Goal: Task Accomplishment & Management: Manage account settings

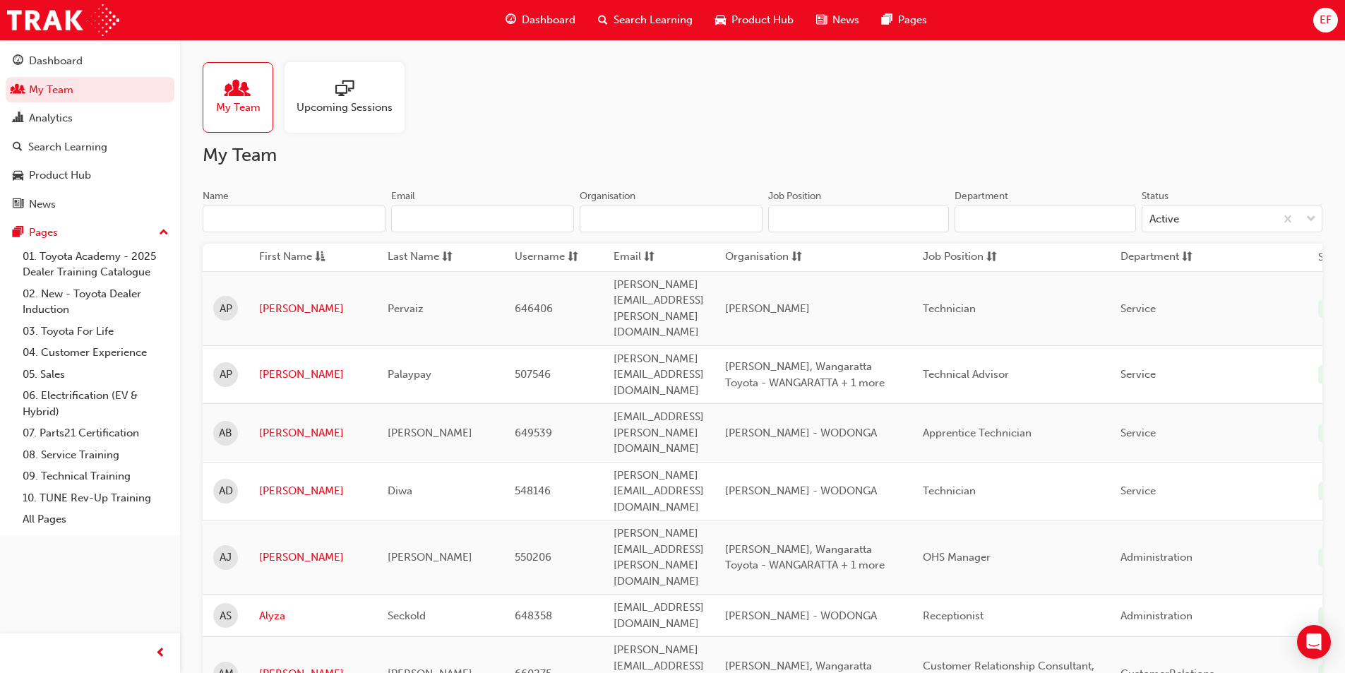
click at [278, 206] on input "Name" at bounding box center [294, 218] width 183 height 27
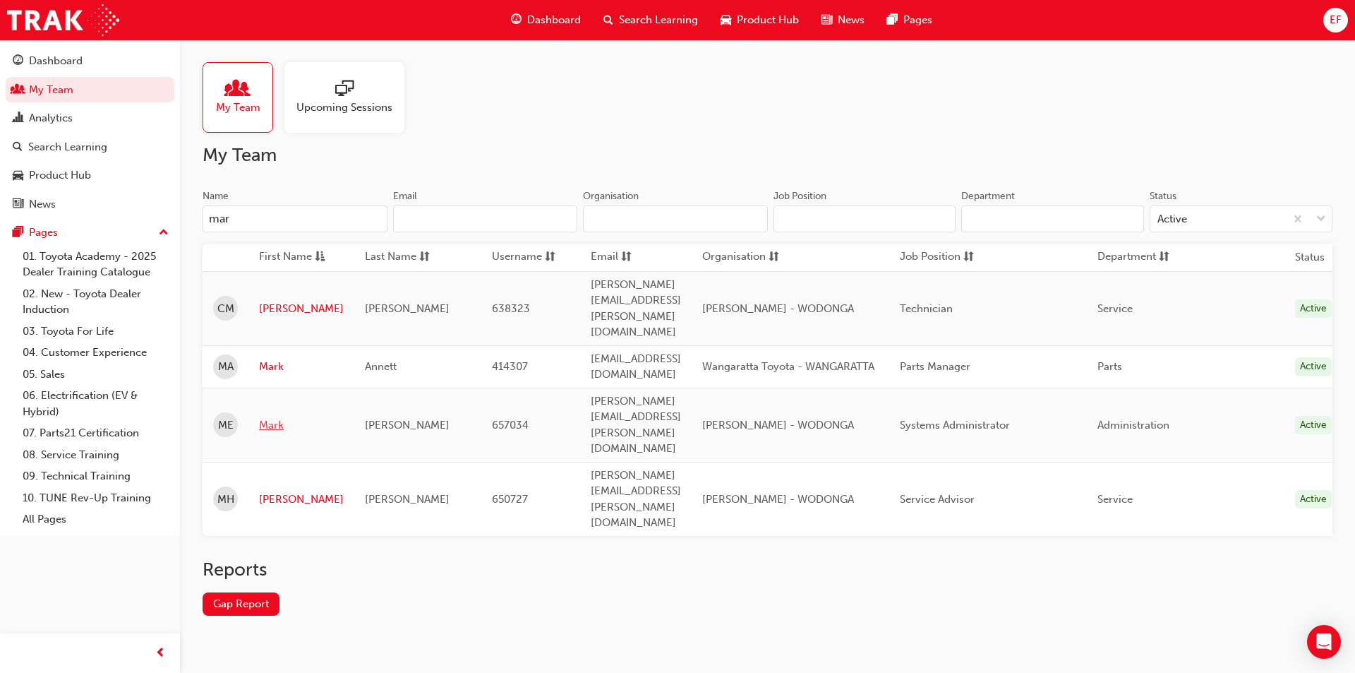
type input "mar"
click at [271, 417] on link "Mark" at bounding box center [301, 425] width 85 height 16
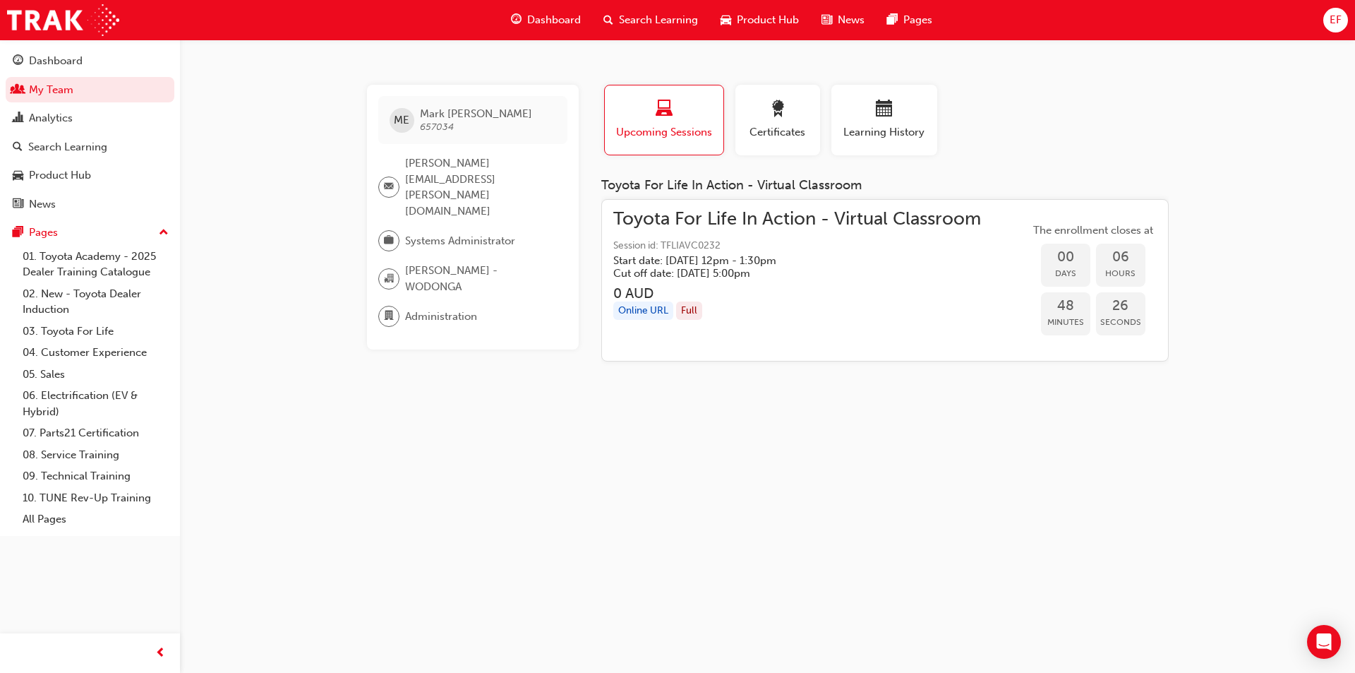
click at [777, 212] on span "Toyota For Life In Action - Virtual Classroom" at bounding box center [797, 219] width 368 height 16
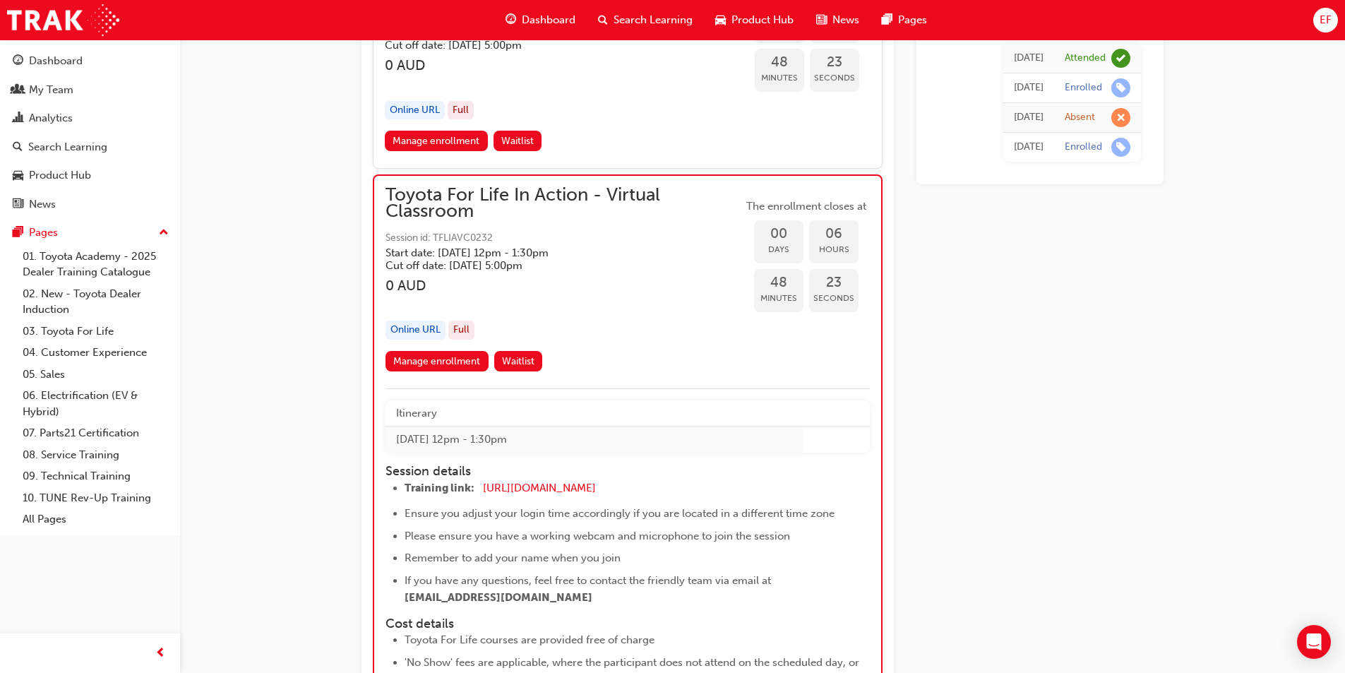
scroll to position [1824, 0]
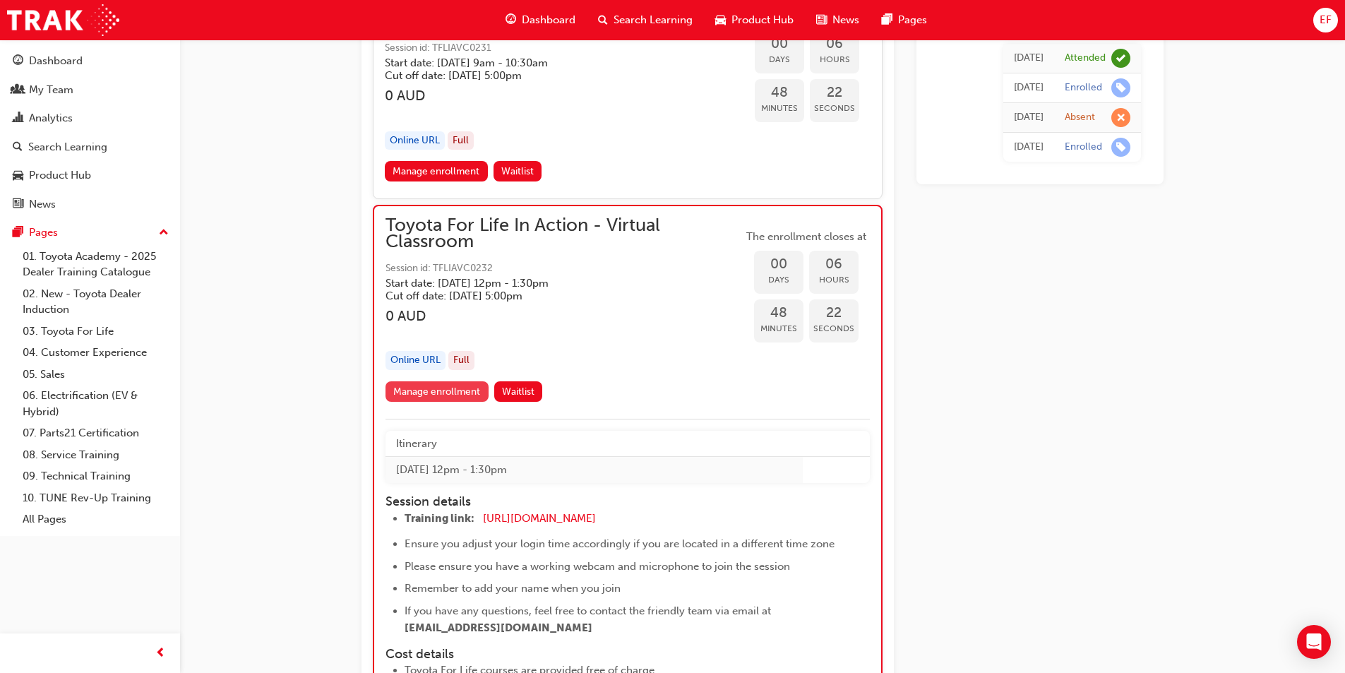
click at [462, 387] on link "Manage enrollment" at bounding box center [436, 391] width 103 height 20
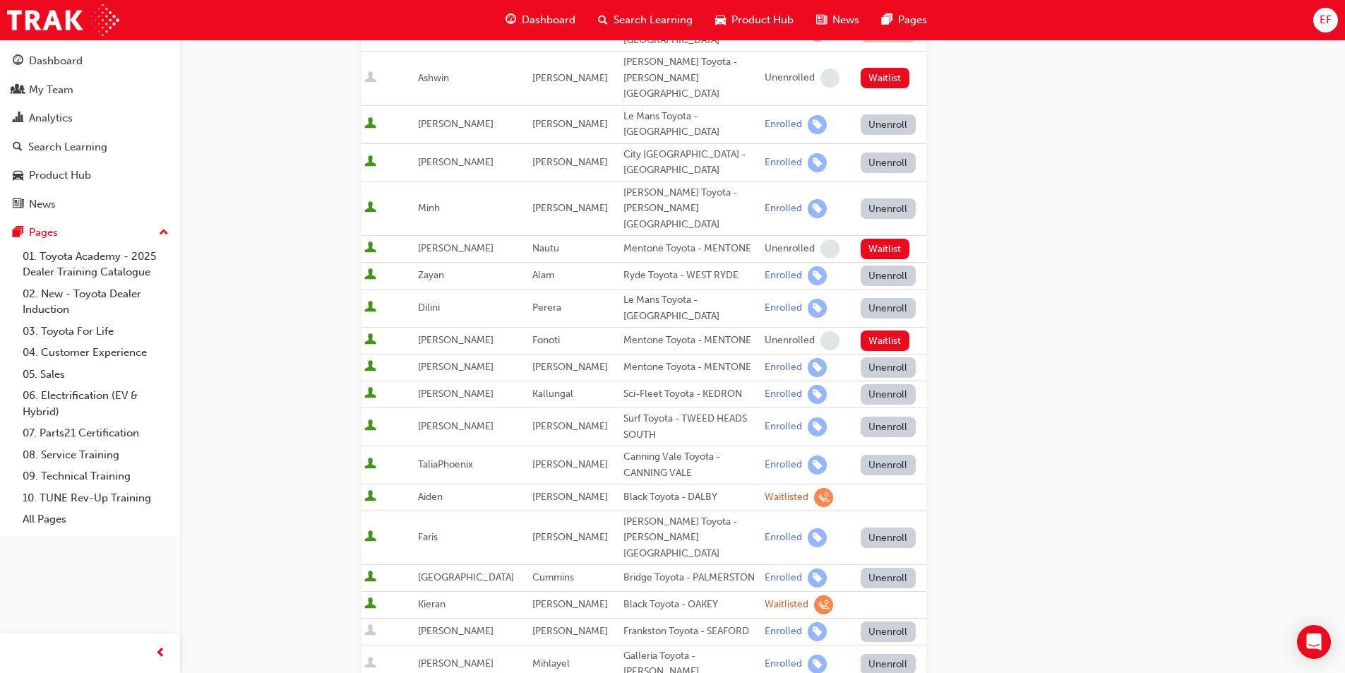
scroll to position [282, 0]
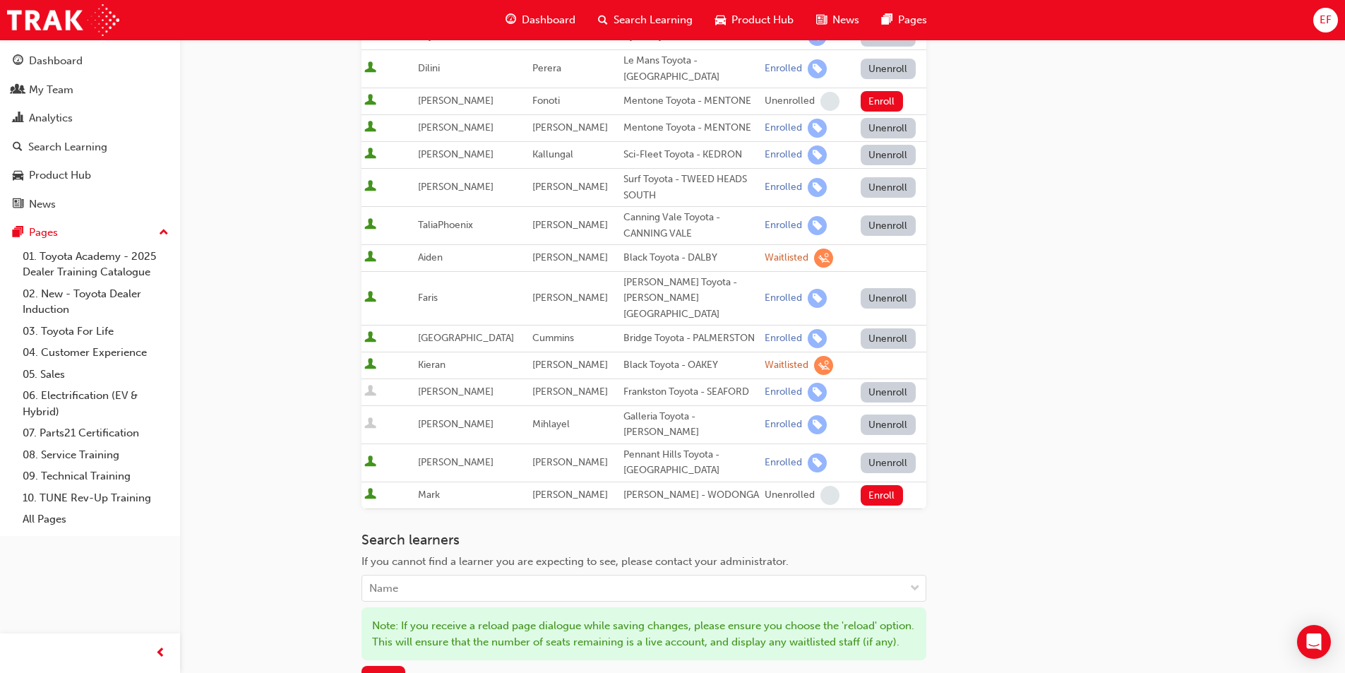
scroll to position [639, 0]
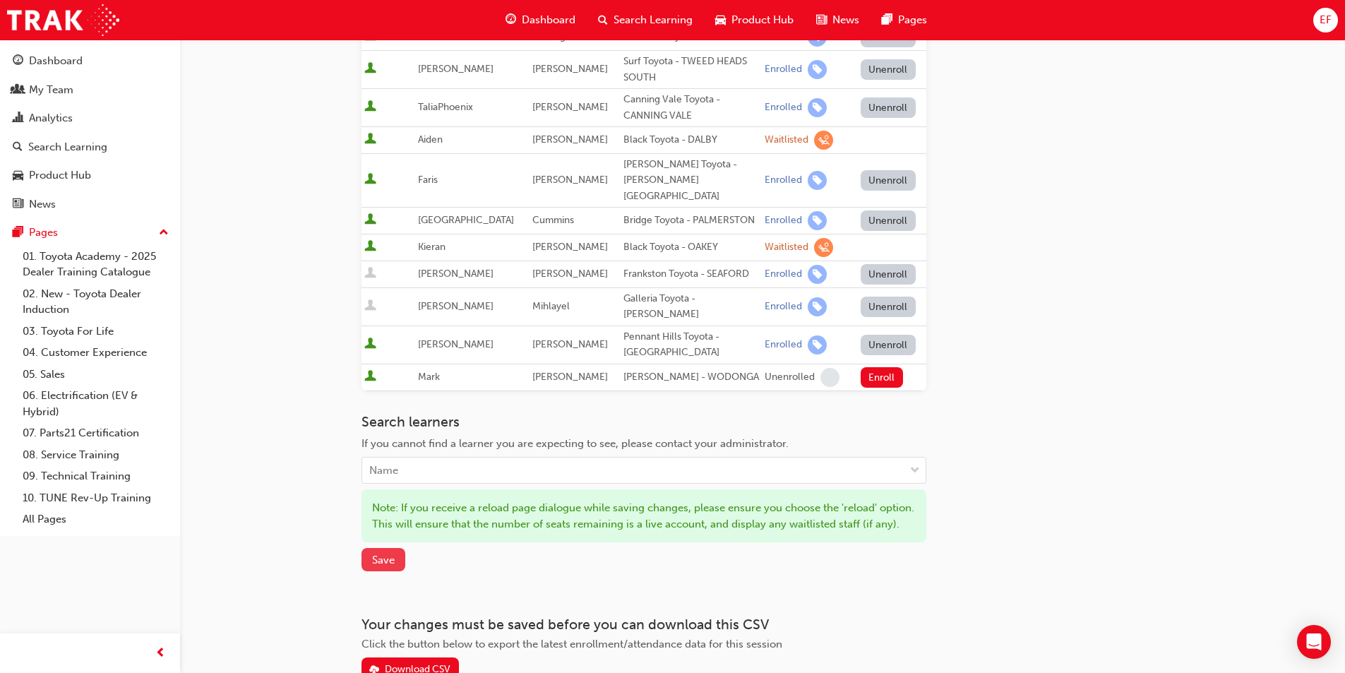
click at [383, 553] on span "Save" at bounding box center [383, 559] width 23 height 13
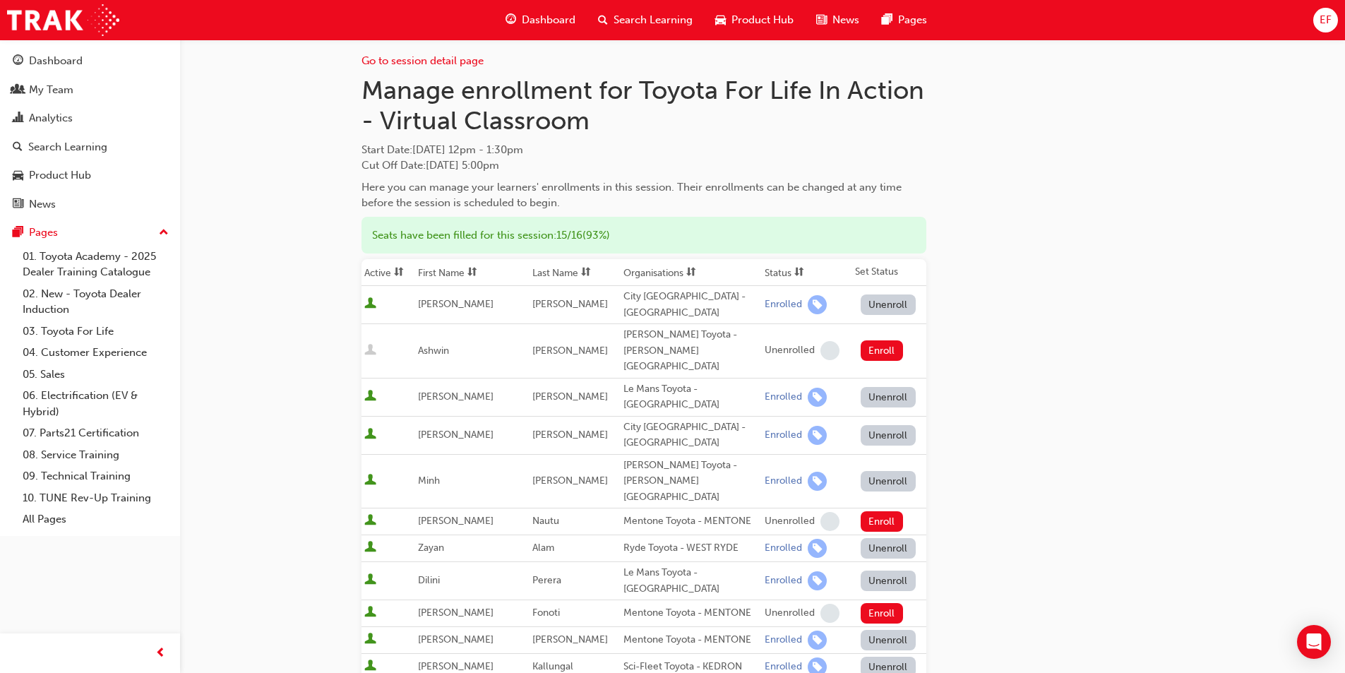
scroll to position [0, 0]
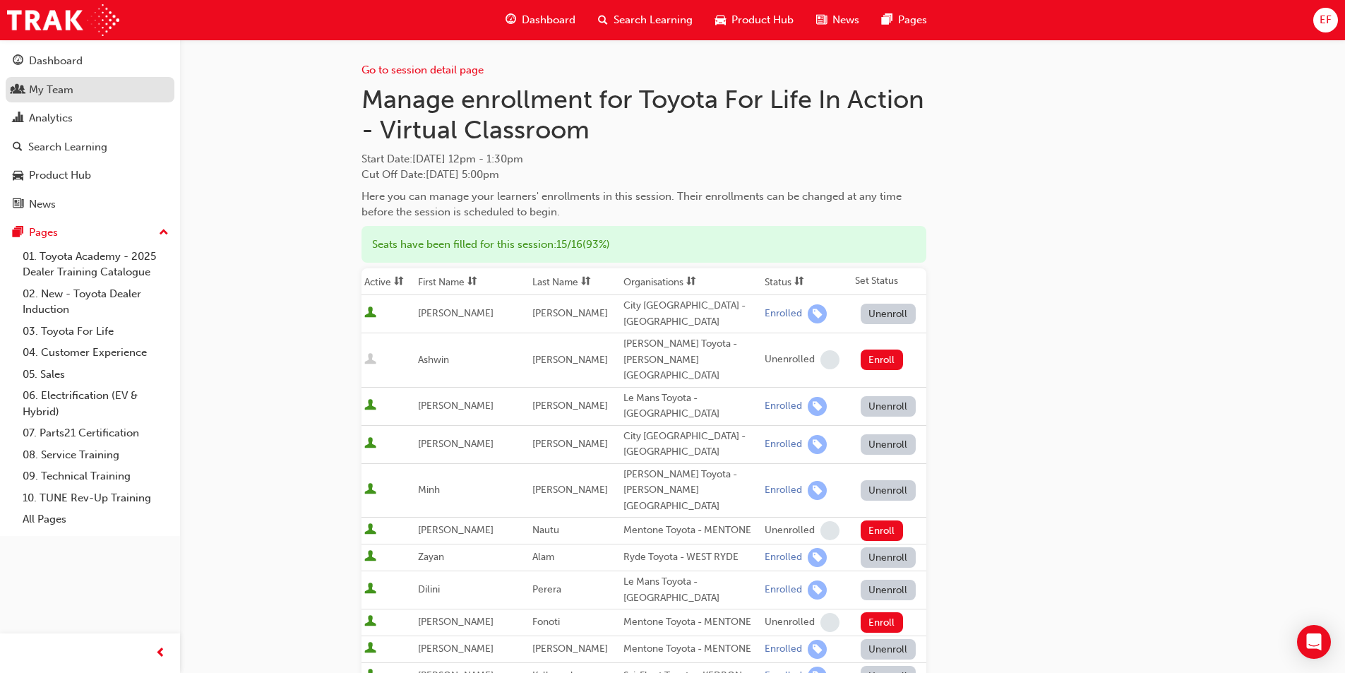
click at [97, 89] on div "My Team" at bounding box center [90, 90] width 155 height 18
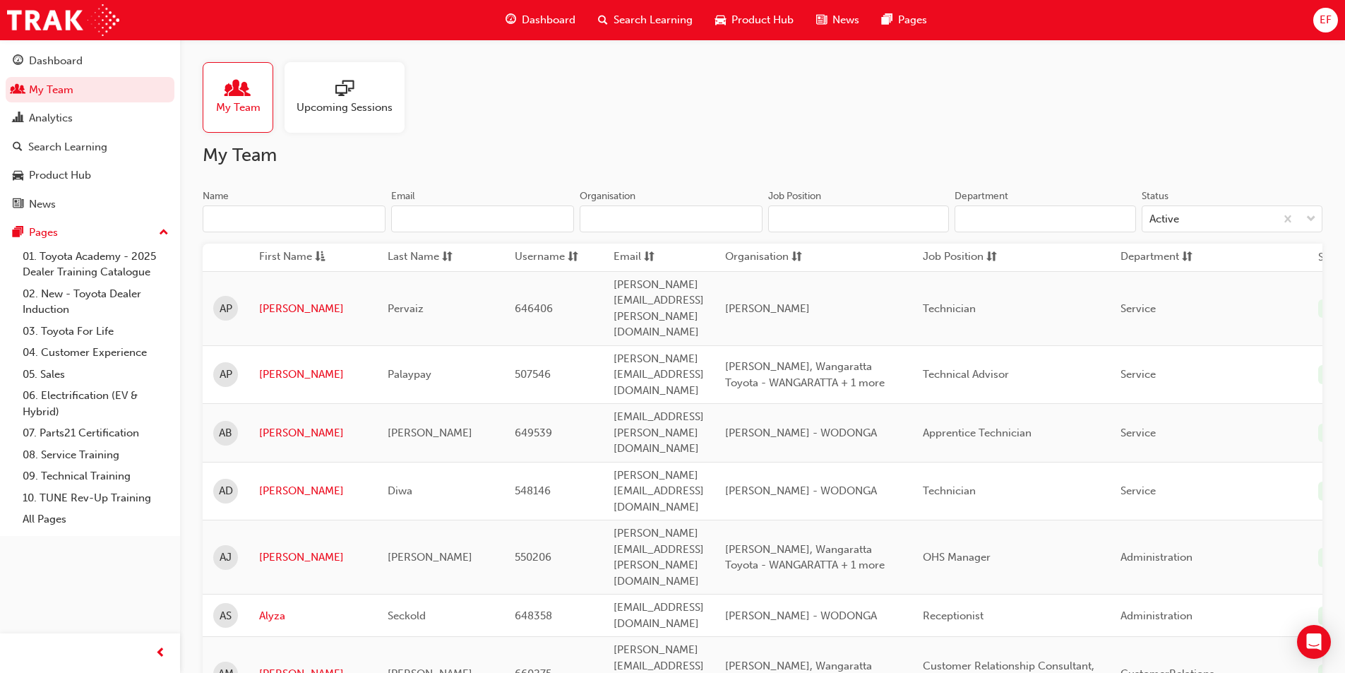
click at [299, 222] on input "Name" at bounding box center [294, 218] width 183 height 27
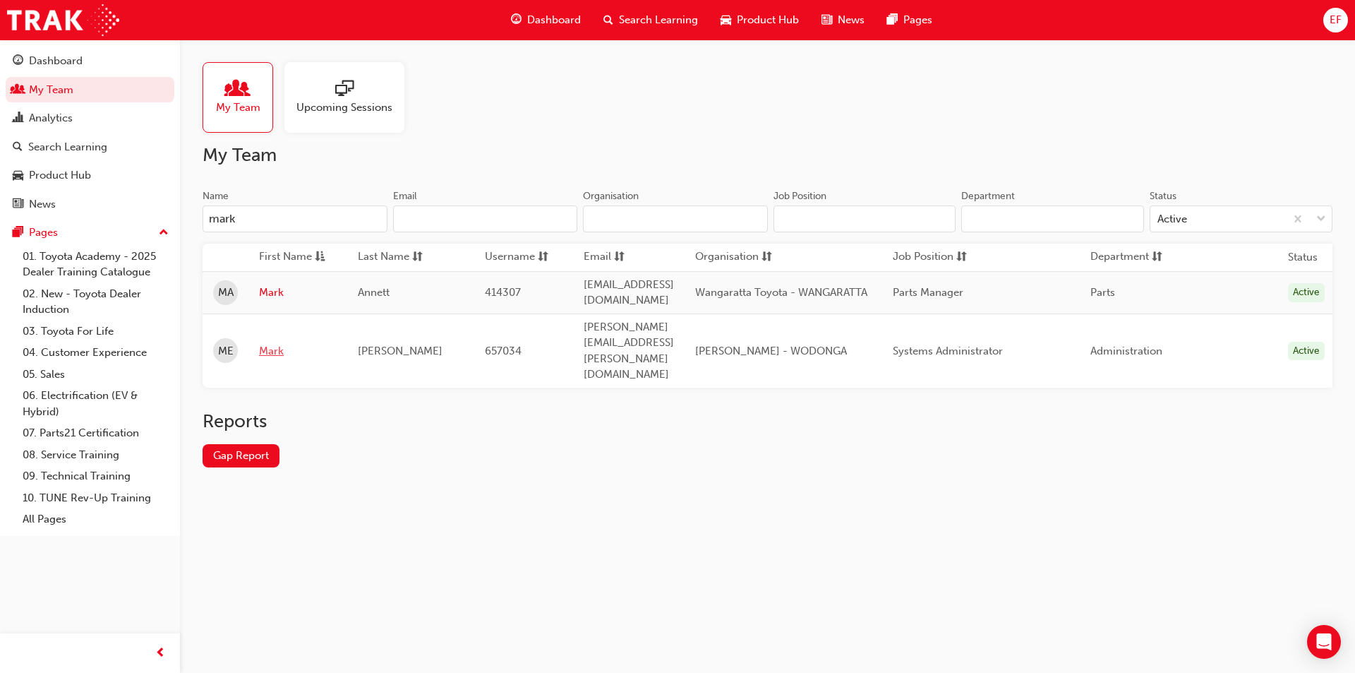
type input "mark"
click at [267, 343] on link "Mark" at bounding box center [298, 351] width 78 height 16
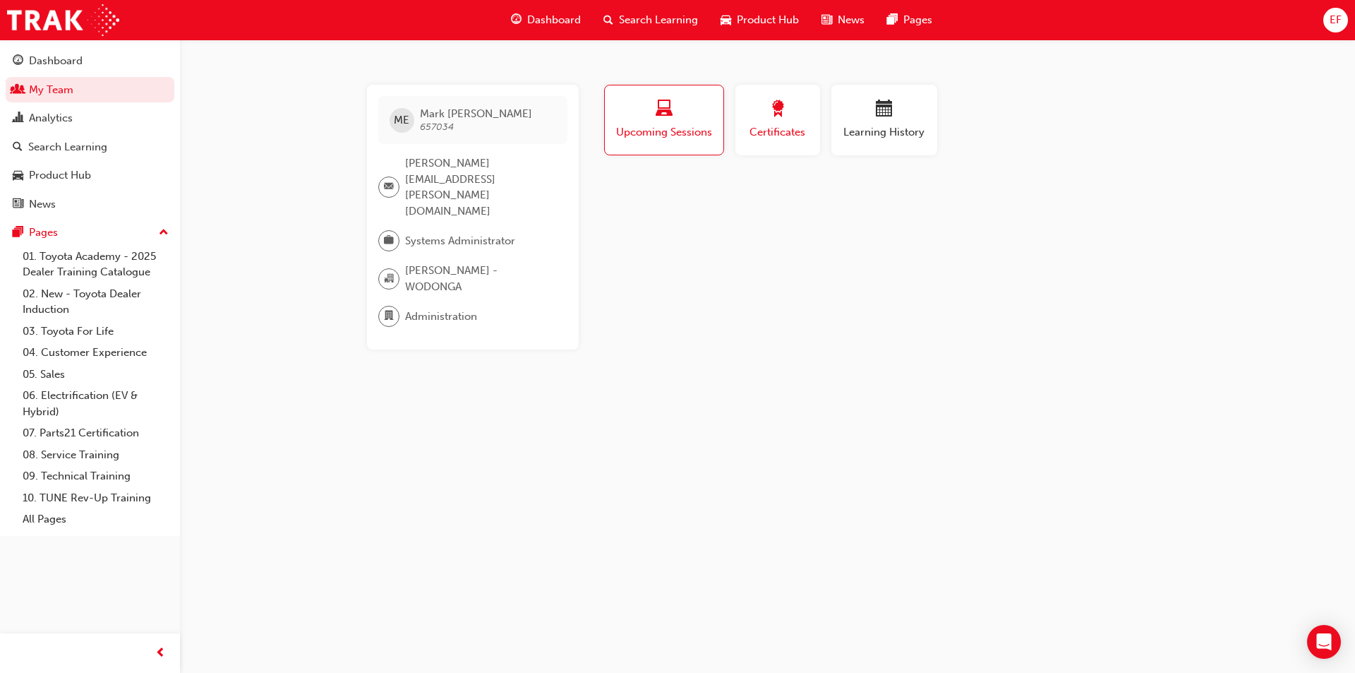
click at [784, 114] on span "award-icon" at bounding box center [778, 109] width 17 height 19
click at [854, 123] on div "Learning History" at bounding box center [884, 120] width 85 height 40
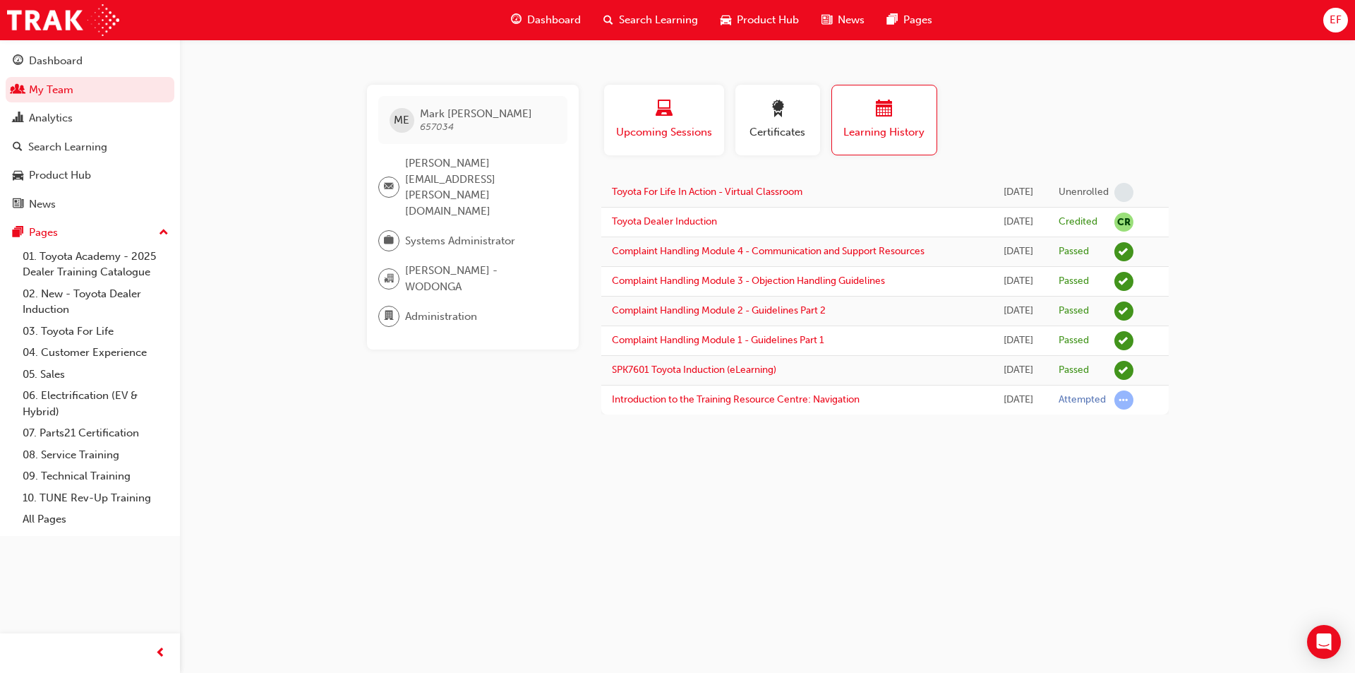
click at [676, 117] on div "button" at bounding box center [664, 111] width 99 height 22
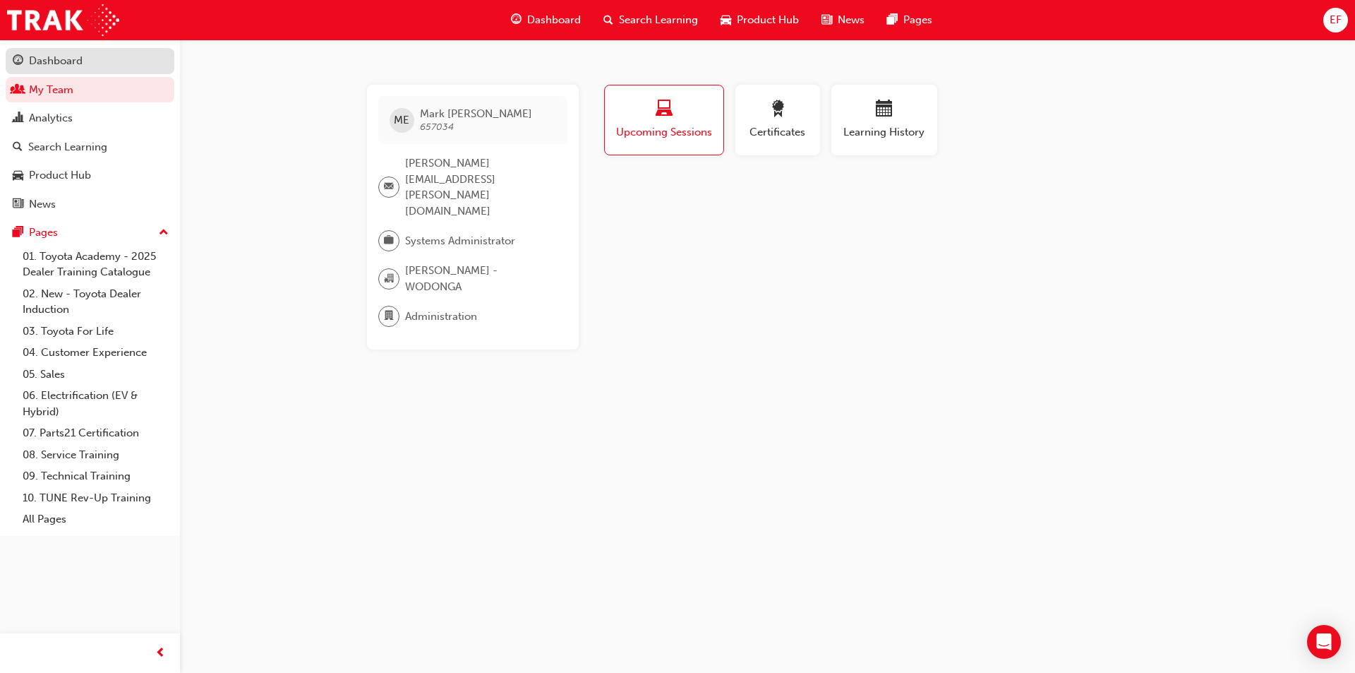
click at [101, 64] on div "Dashboard" at bounding box center [90, 61] width 155 height 18
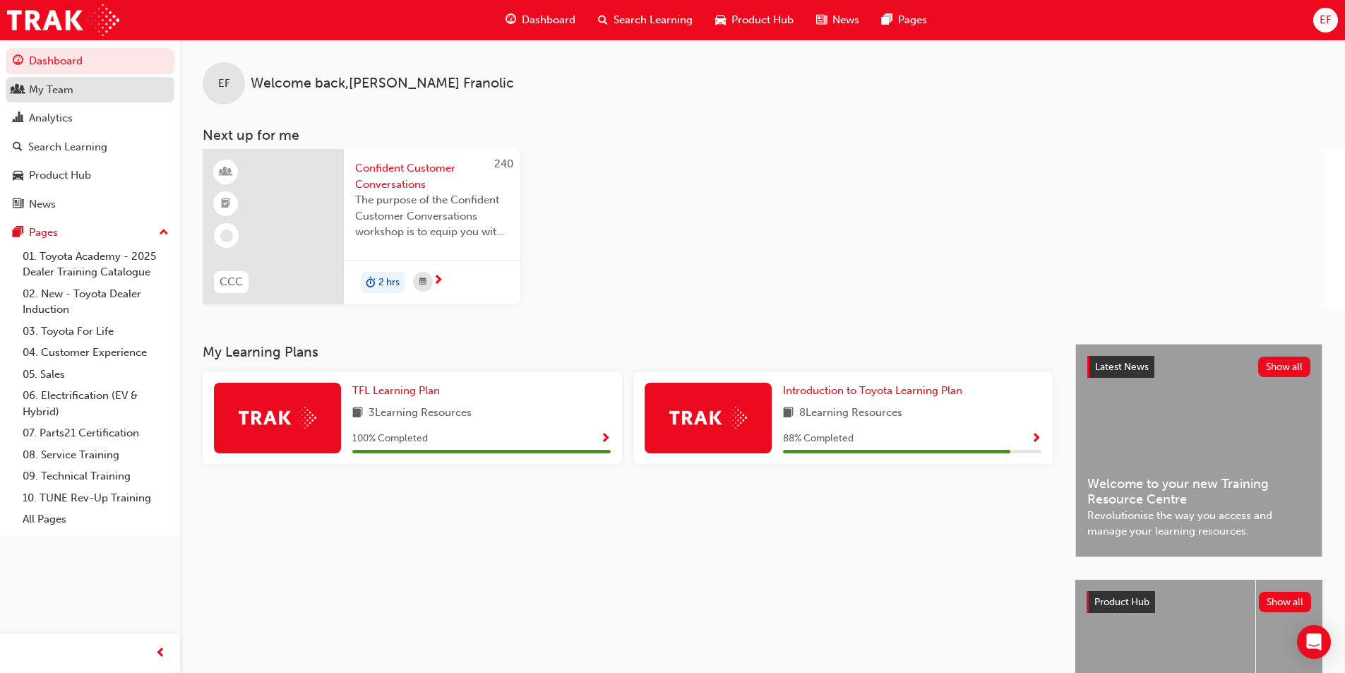
click at [92, 90] on div "My Team" at bounding box center [90, 90] width 155 height 18
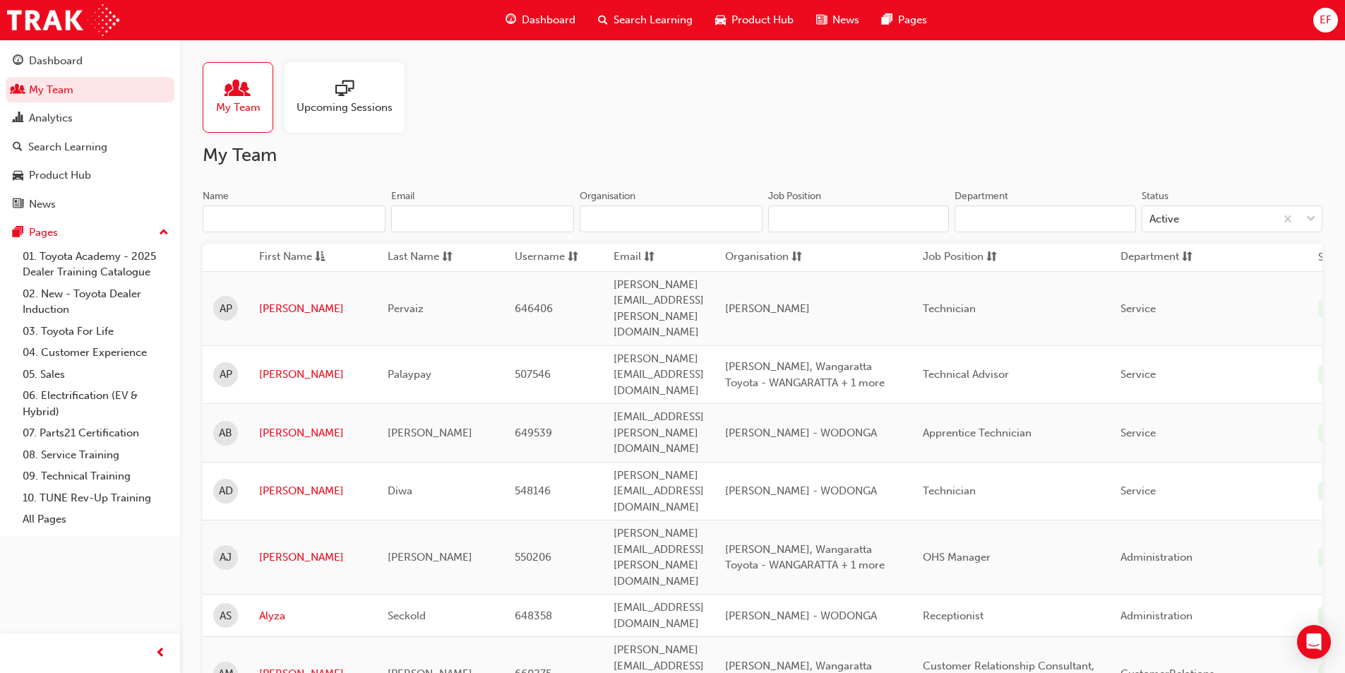
click at [260, 215] on input "Name" at bounding box center [294, 218] width 183 height 27
type input "[PERSON_NAME]"
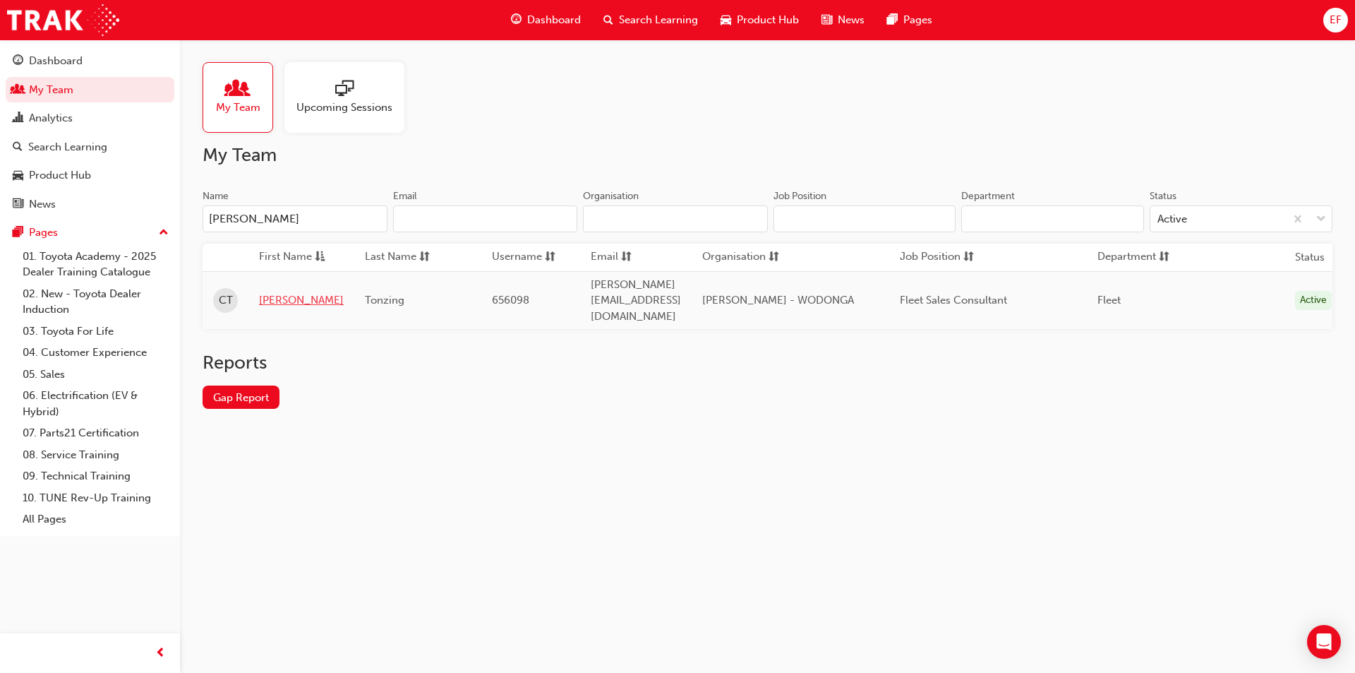
click at [273, 292] on link "[PERSON_NAME]" at bounding box center [301, 300] width 85 height 16
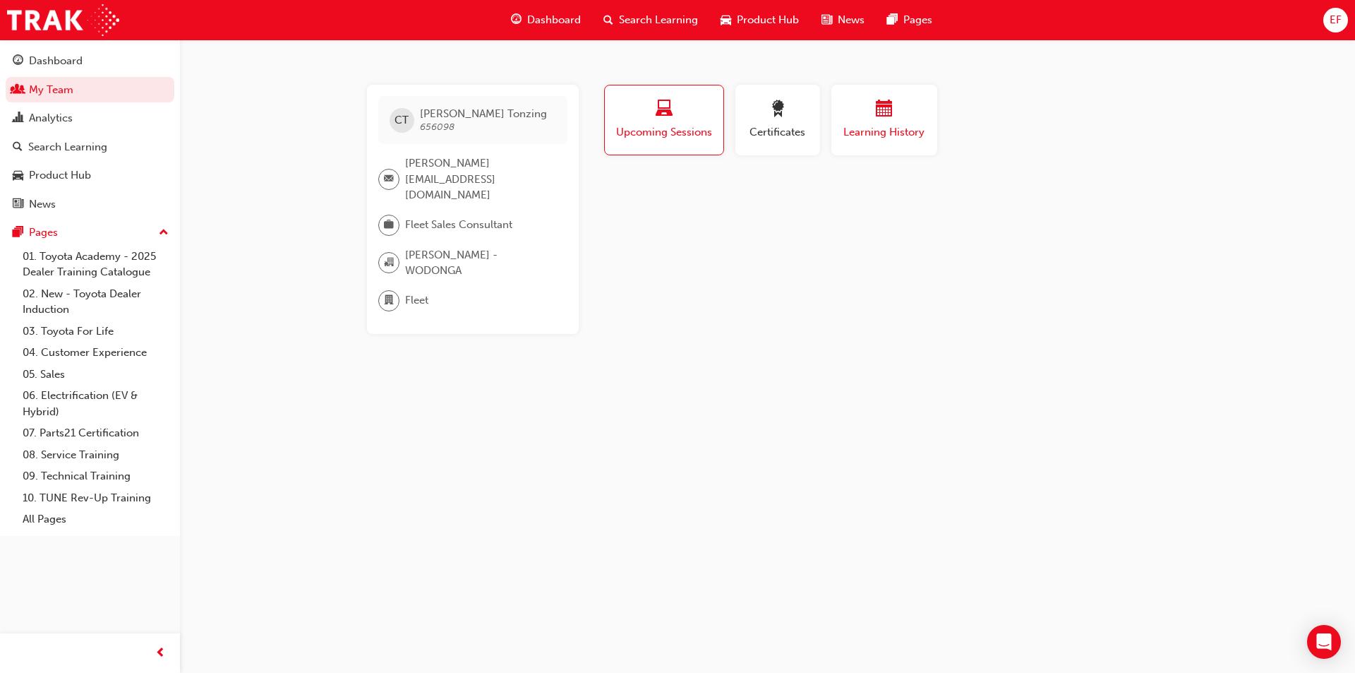
click at [905, 136] on span "Learning History" at bounding box center [884, 132] width 85 height 16
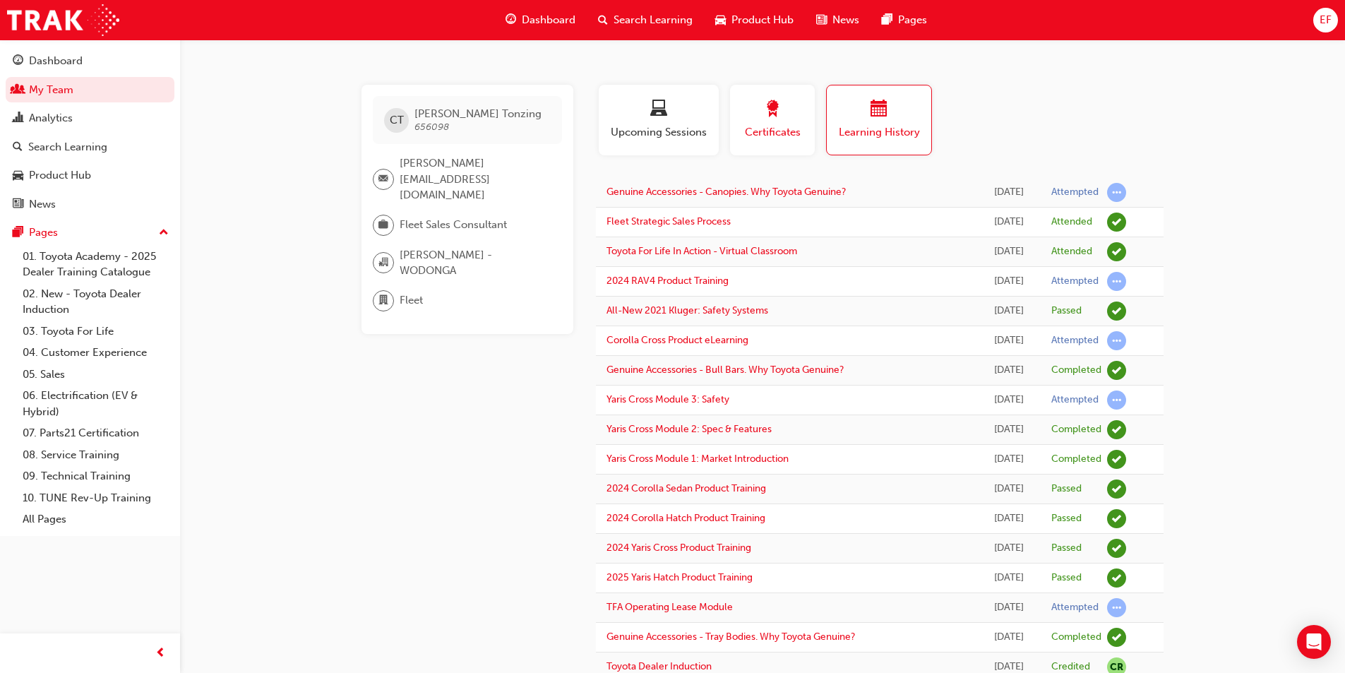
click at [778, 100] on span "award-icon" at bounding box center [772, 109] width 17 height 19
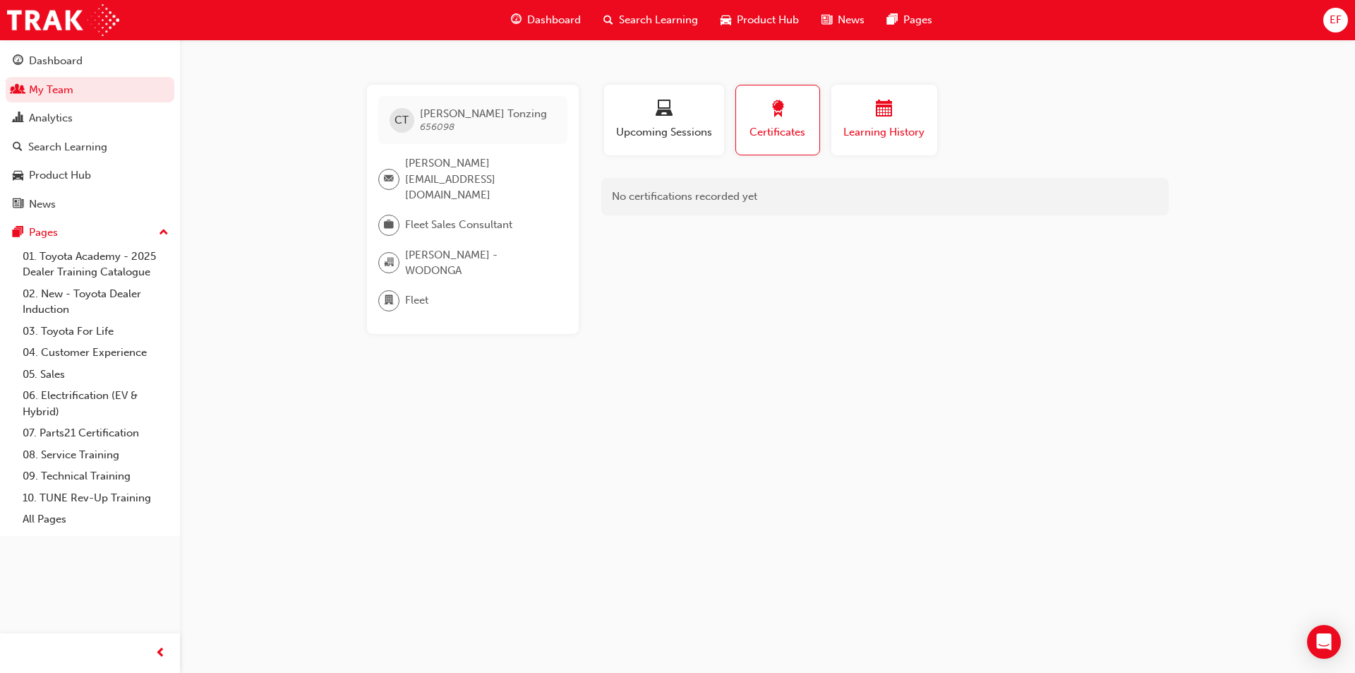
click at [897, 144] on button "Learning History" at bounding box center [885, 120] width 106 height 71
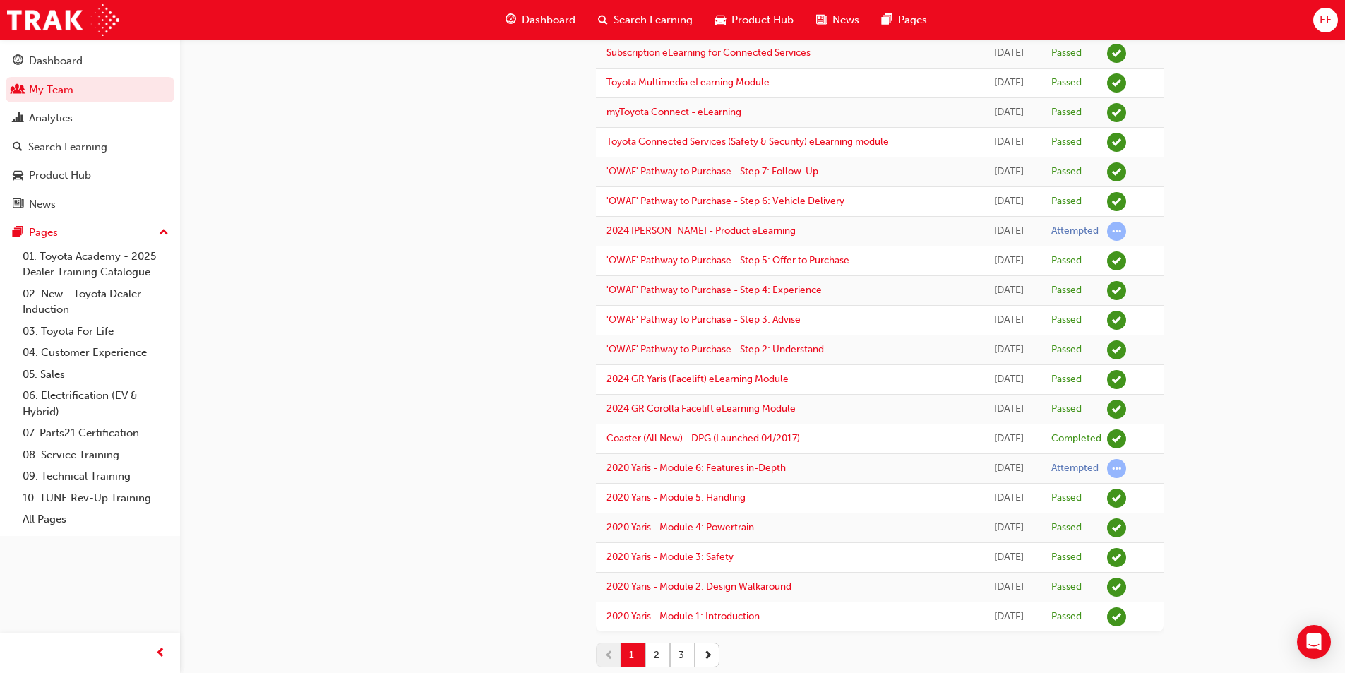
scroll to position [1070, 0]
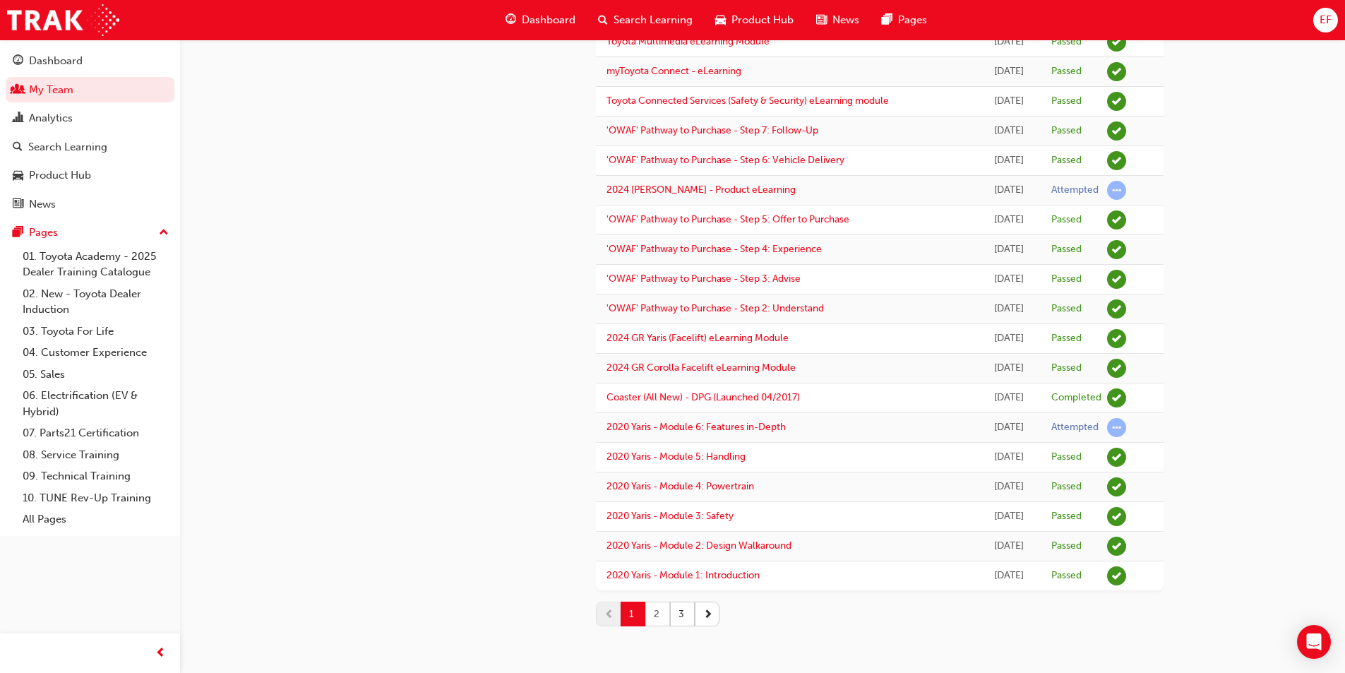
click at [658, 611] on button "2" at bounding box center [657, 613] width 25 height 25
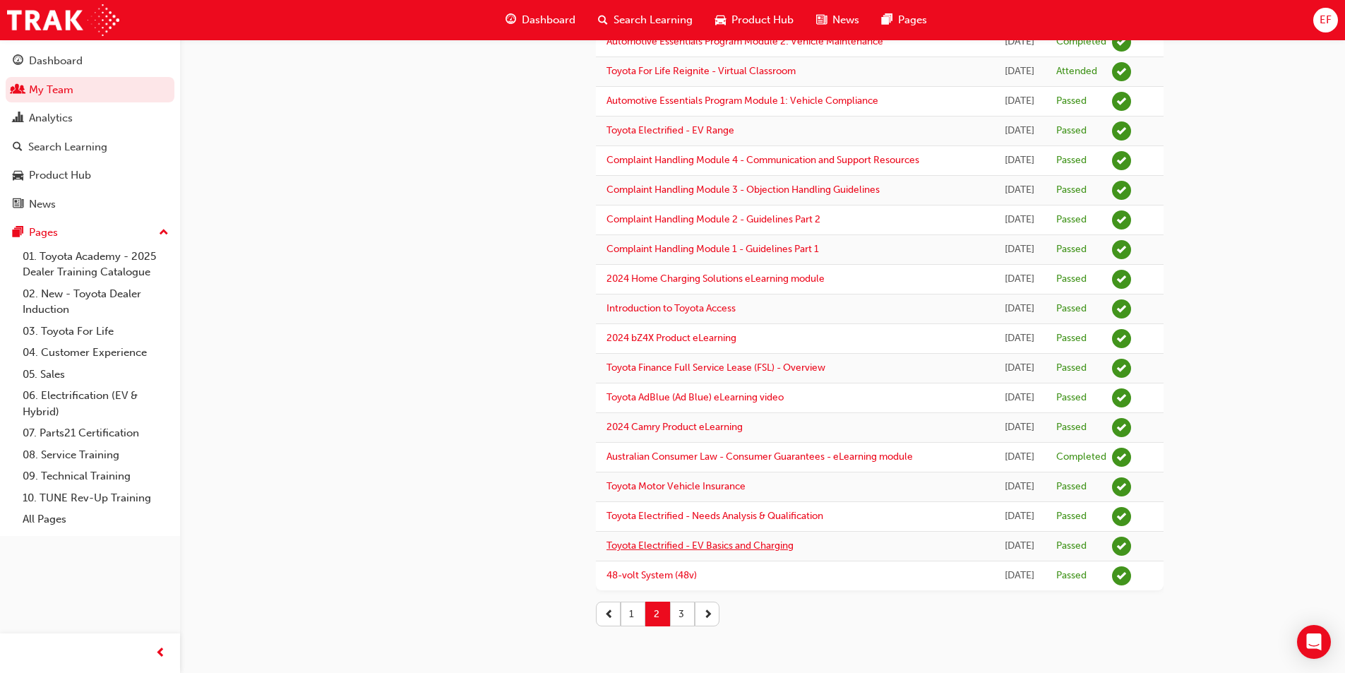
scroll to position [1260, 0]
click at [680, 609] on button "3" at bounding box center [682, 613] width 25 height 25
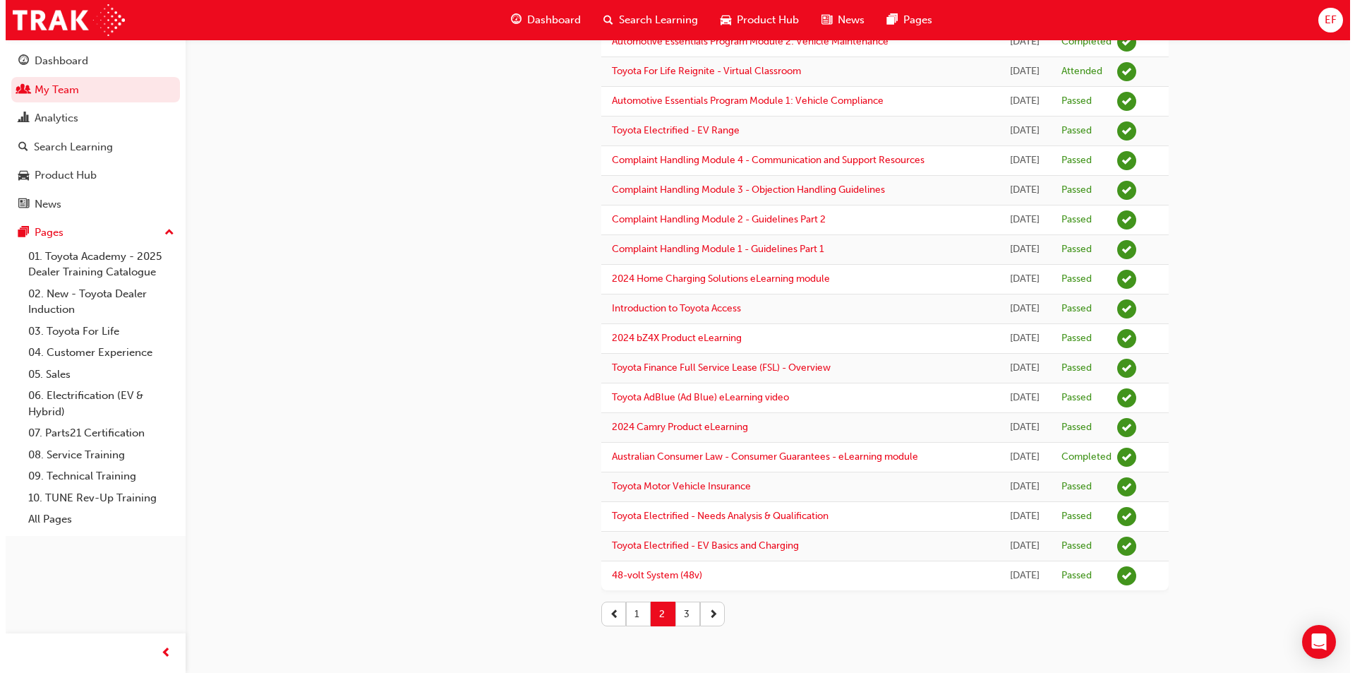
scroll to position [0, 0]
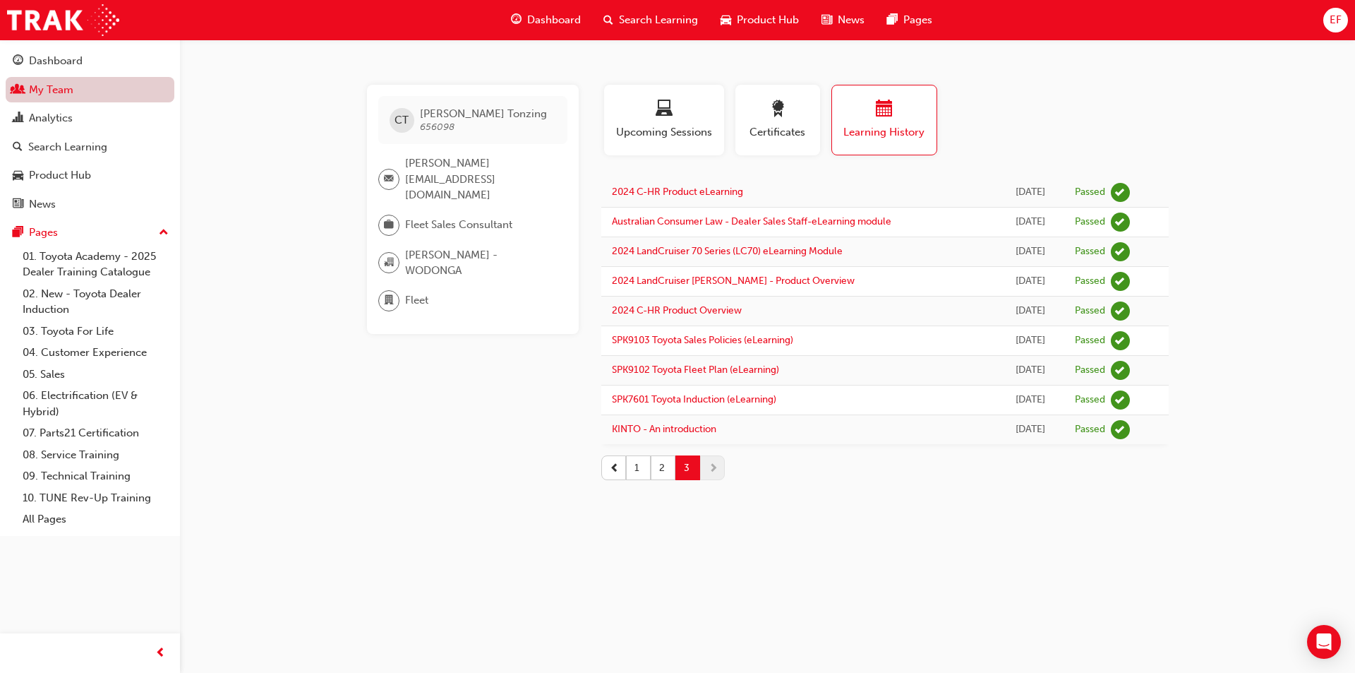
click at [95, 85] on link "My Team" at bounding box center [90, 90] width 169 height 26
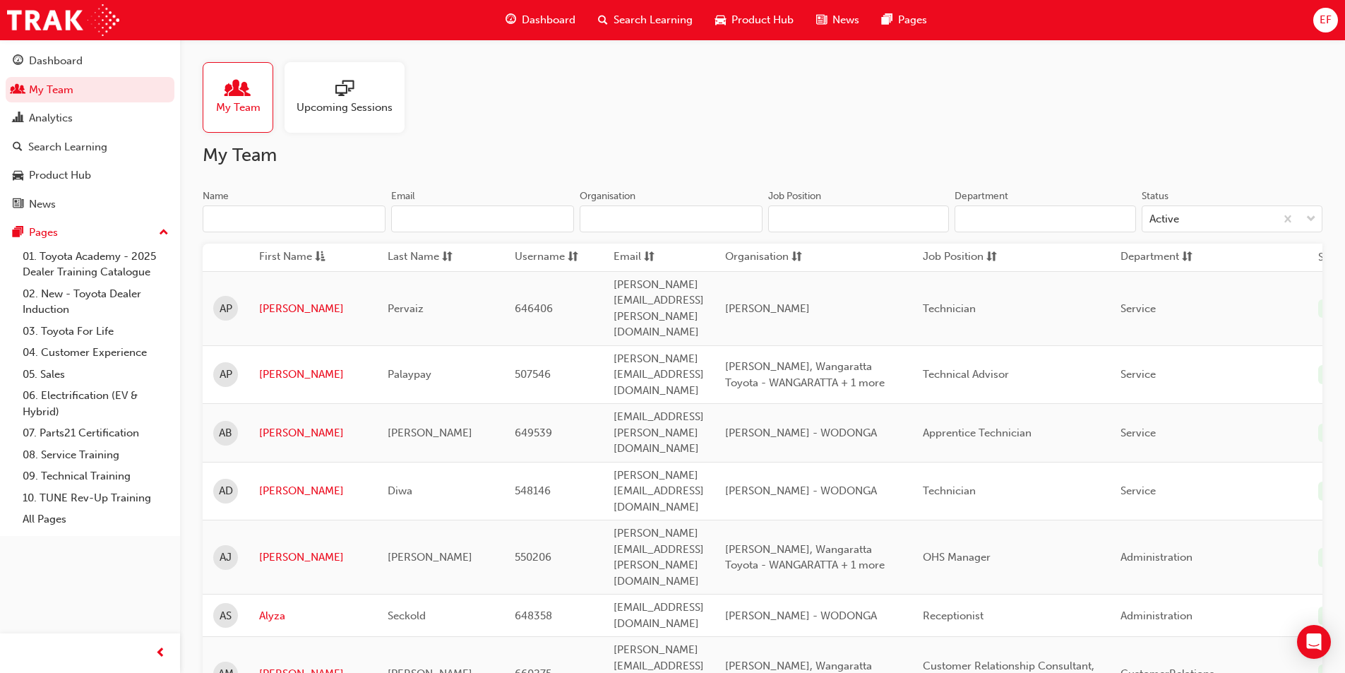
click at [329, 220] on input "Name" at bounding box center [294, 218] width 183 height 27
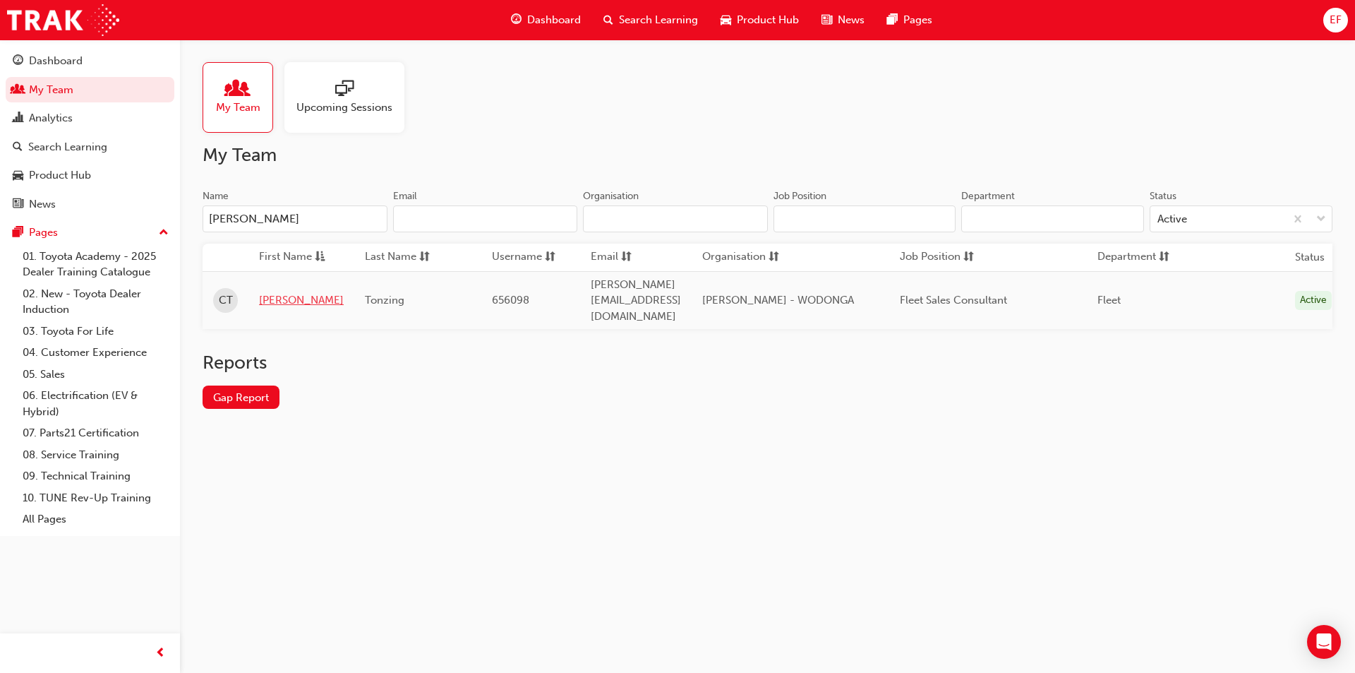
type input "[PERSON_NAME]"
click at [270, 292] on link "[PERSON_NAME]" at bounding box center [301, 300] width 85 height 16
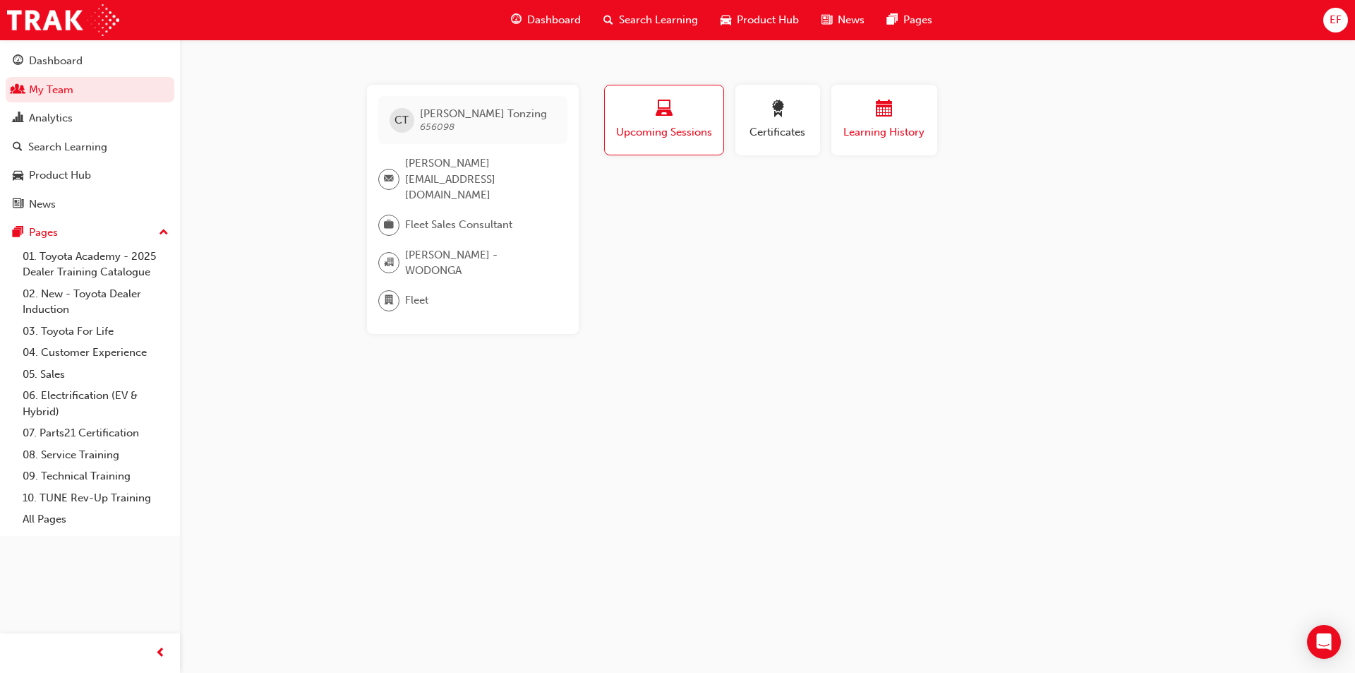
click at [890, 147] on button "Learning History" at bounding box center [885, 120] width 106 height 71
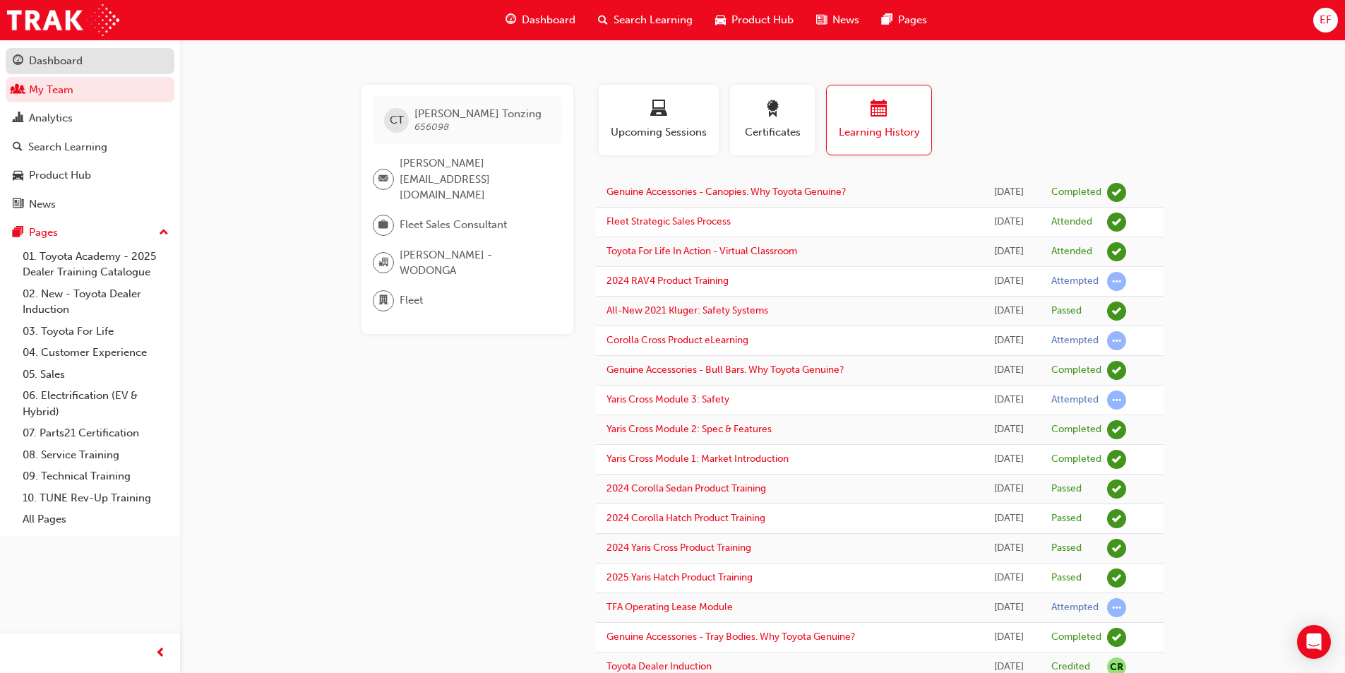
click at [84, 64] on div "Dashboard" at bounding box center [90, 61] width 155 height 18
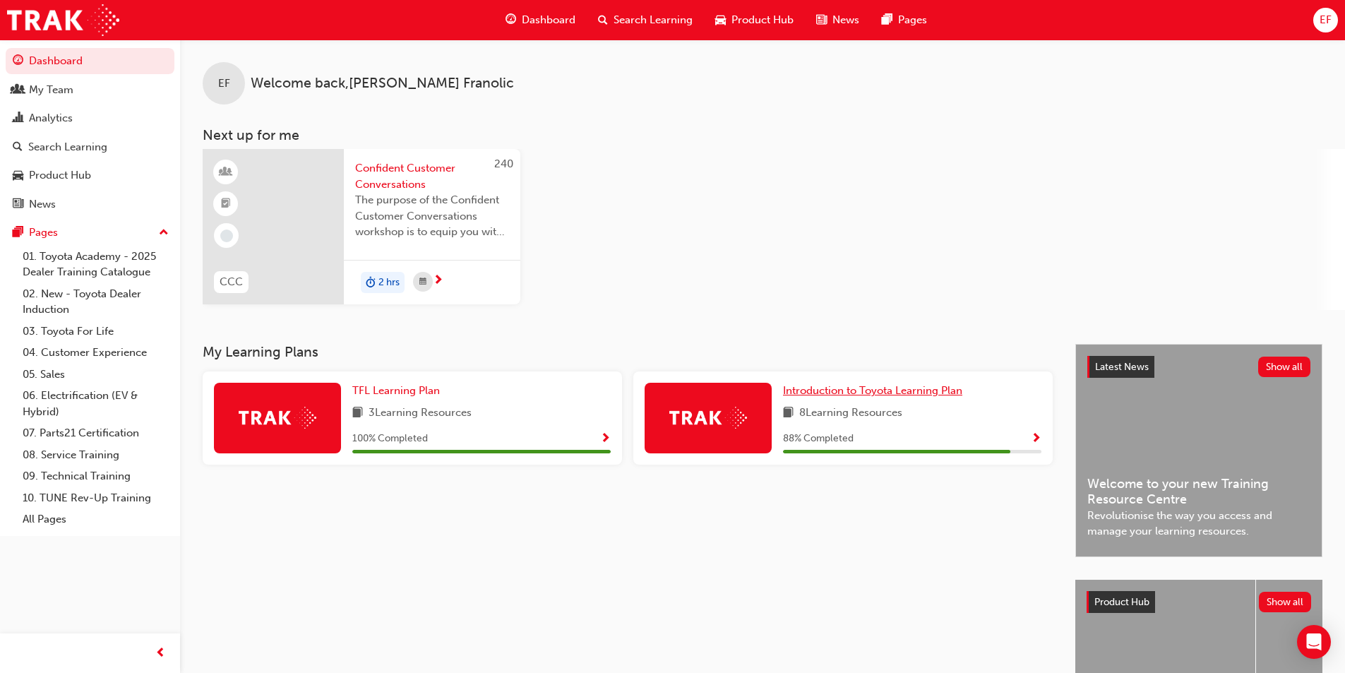
click at [869, 388] on span "Introduction to Toyota Learning Plan" at bounding box center [872, 390] width 179 height 13
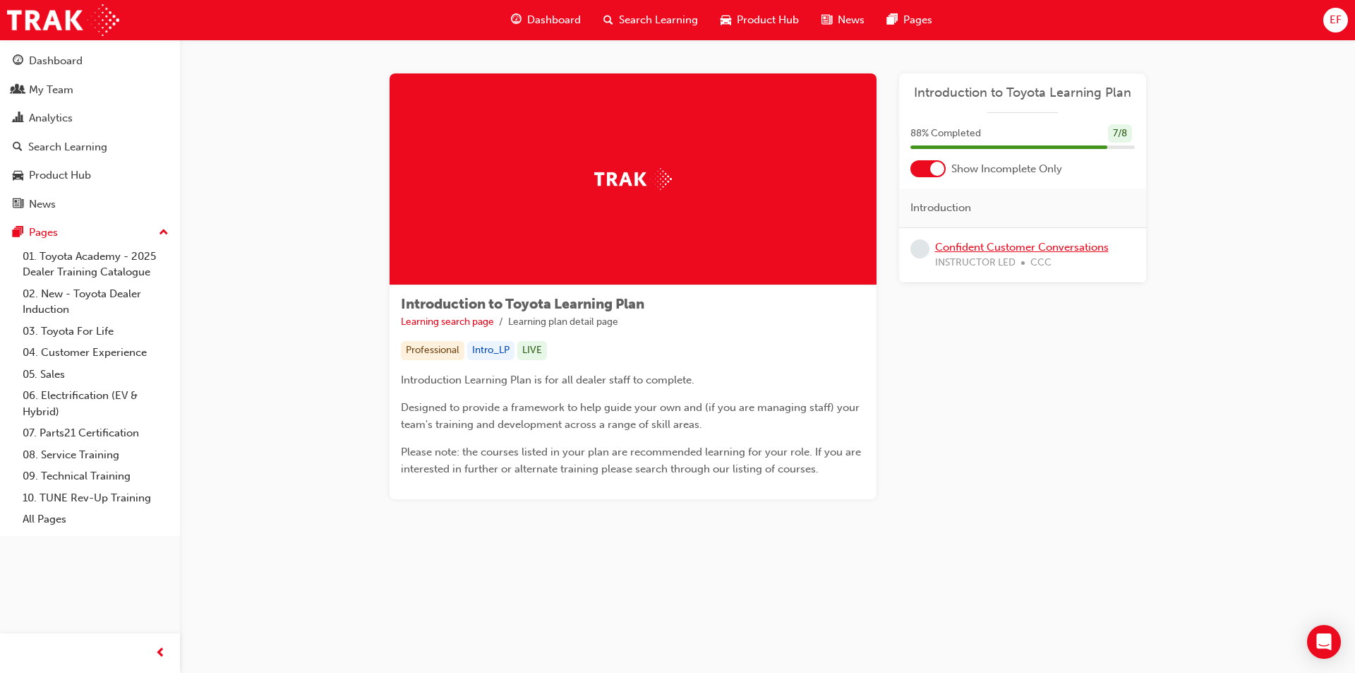
click at [988, 247] on link "Confident Customer Conversations" at bounding box center [1022, 247] width 174 height 13
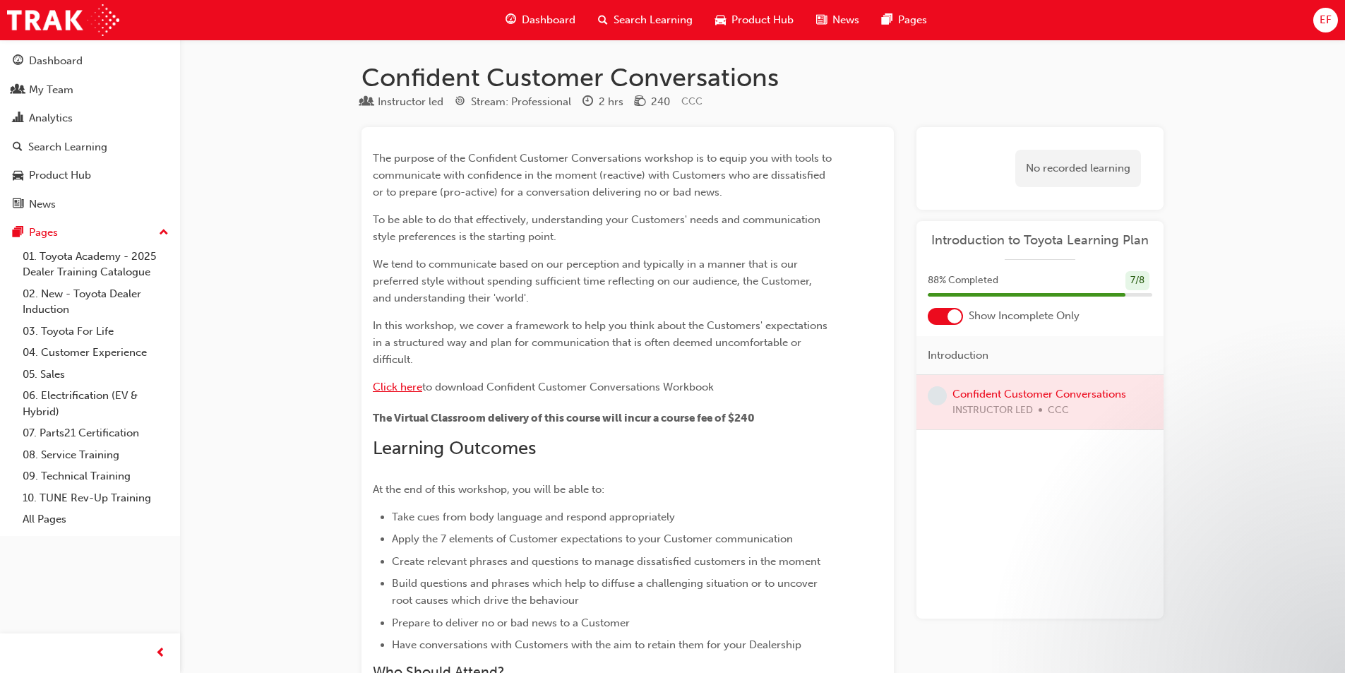
click at [404, 392] on span "Click here" at bounding box center [397, 387] width 49 height 13
